Goal: Information Seeking & Learning: Check status

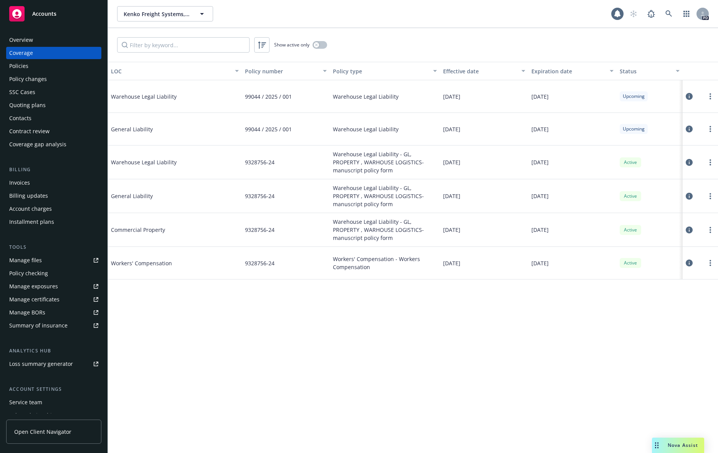
click at [270, 314] on div "LOC Policy number Policy type Effective date Expiration date Status Warehouse L…" at bounding box center [413, 257] width 610 height 391
click at [30, 42] on div "Overview" at bounding box center [21, 40] width 24 height 12
